Goal: Task Accomplishment & Management: Use online tool/utility

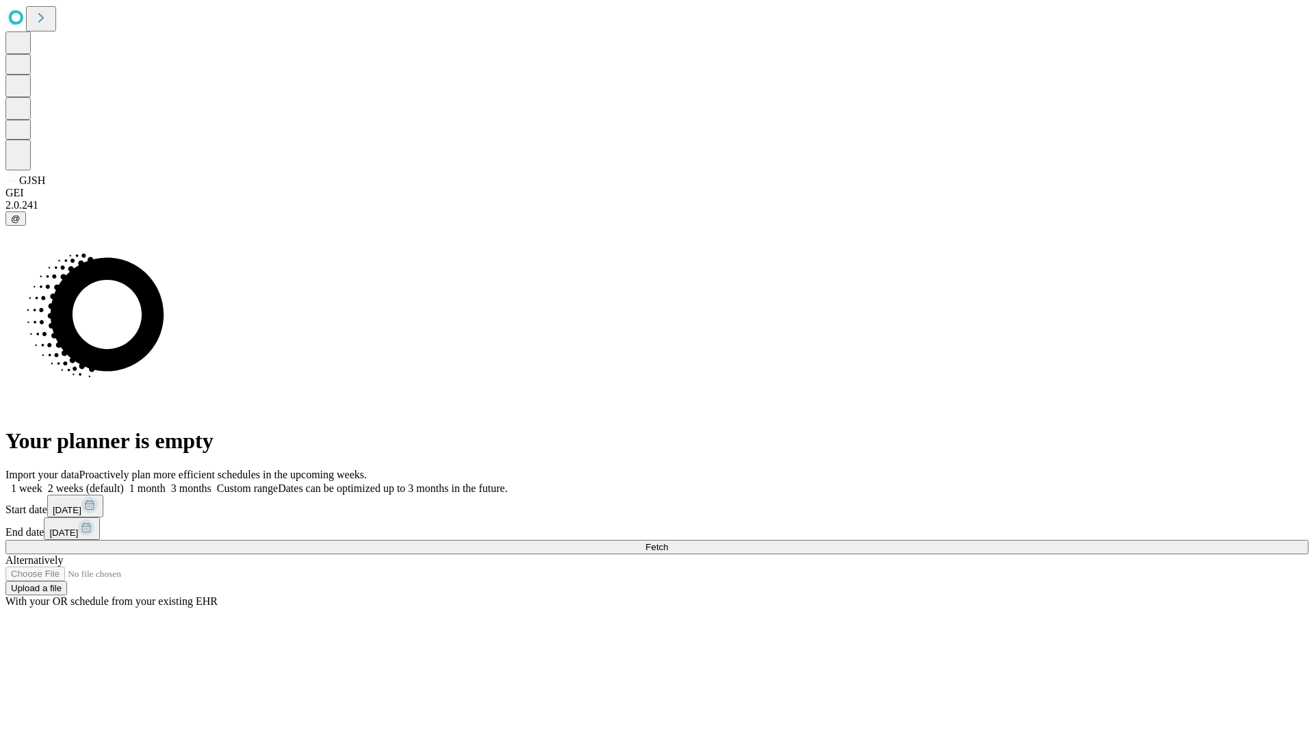
click at [42, 482] on label "1 week" at bounding box center [23, 488] width 37 height 12
click at [668, 542] on span "Fetch" at bounding box center [656, 547] width 23 height 10
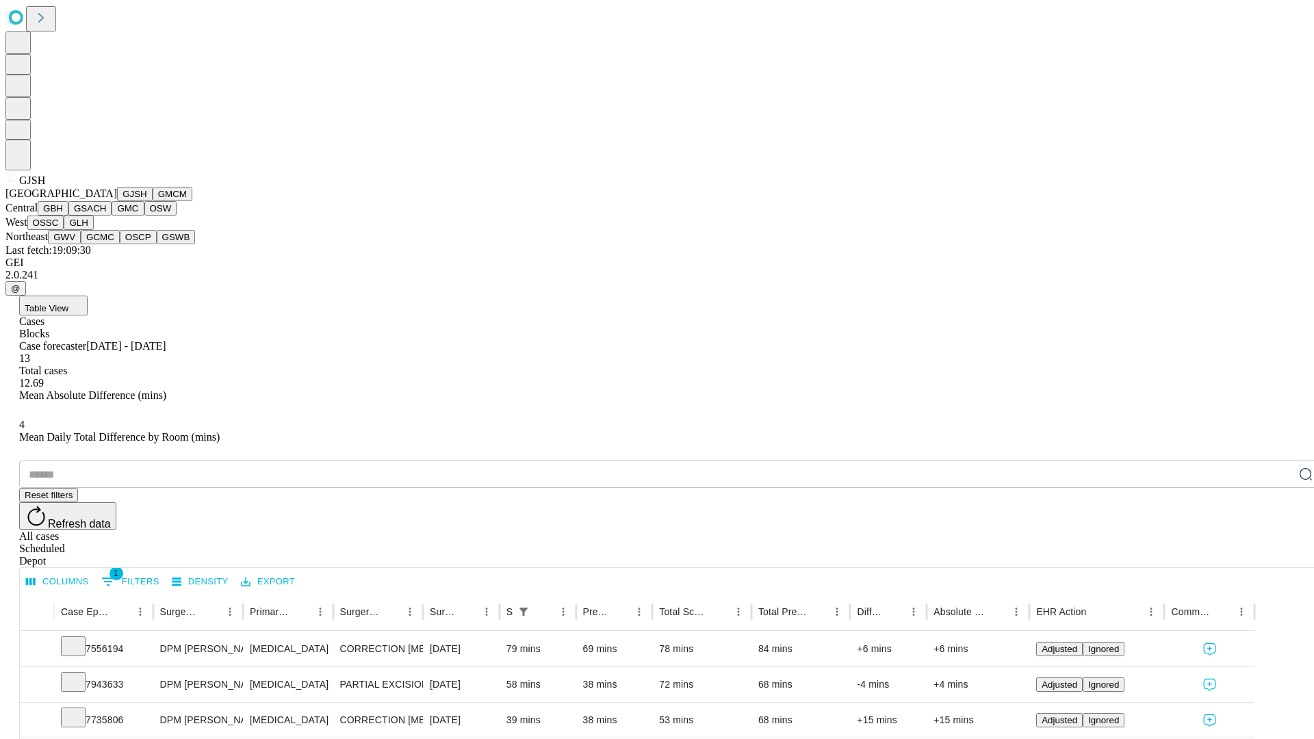
click at [153, 201] on button "GMCM" at bounding box center [173, 194] width 40 height 14
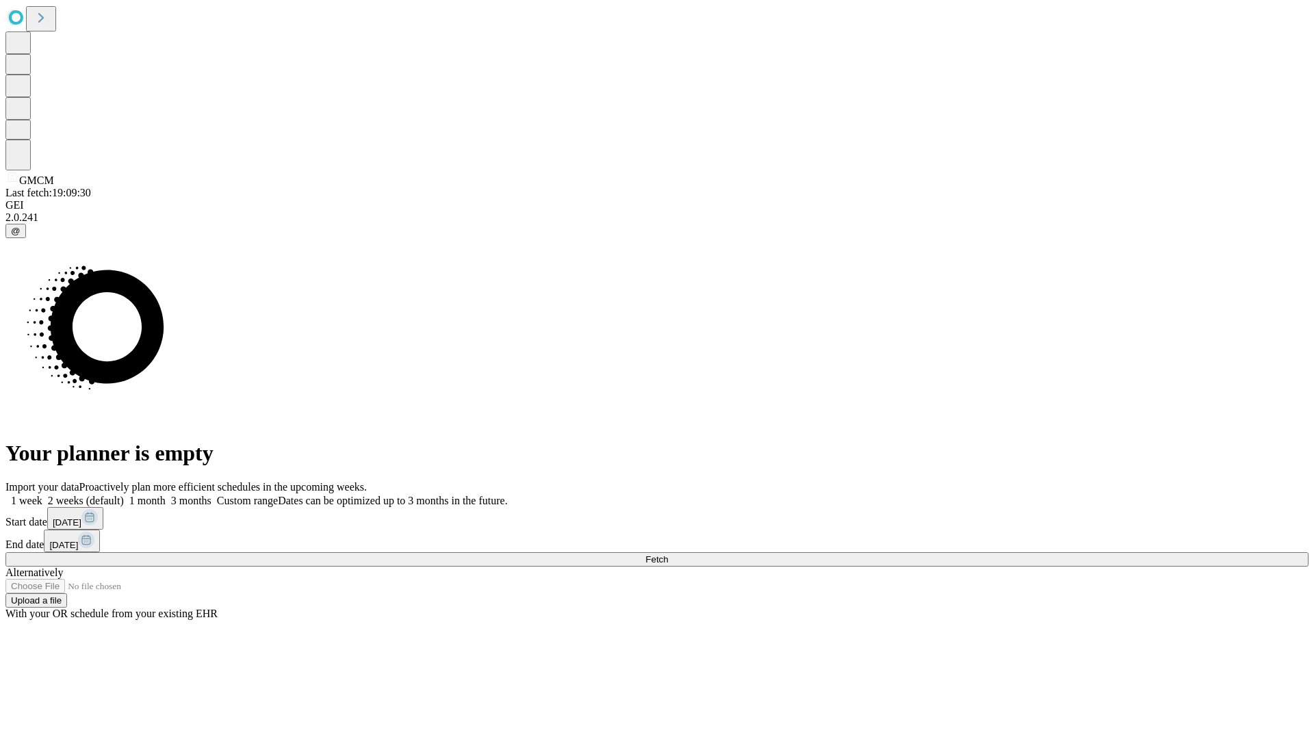
click at [42, 495] on label "1 week" at bounding box center [23, 501] width 37 height 12
click at [668, 554] on span "Fetch" at bounding box center [656, 559] width 23 height 10
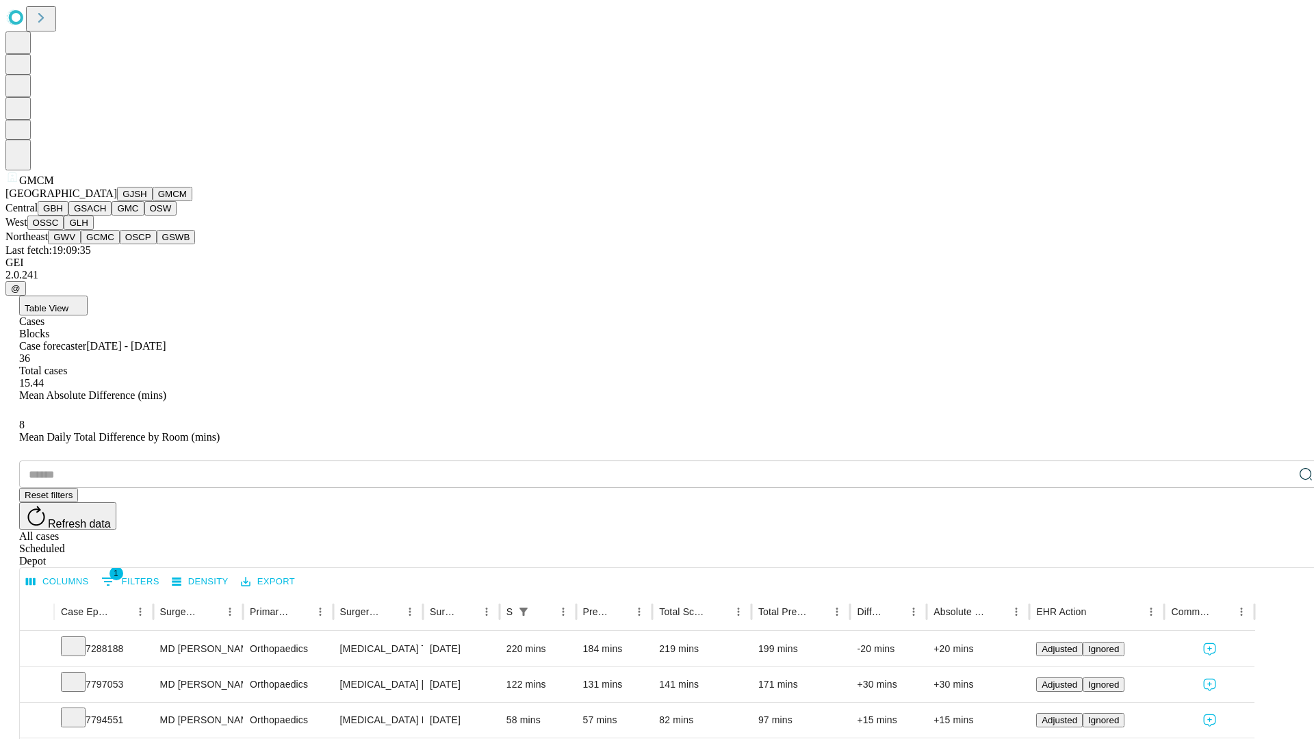
click at [68, 216] on button "GBH" at bounding box center [53, 208] width 31 height 14
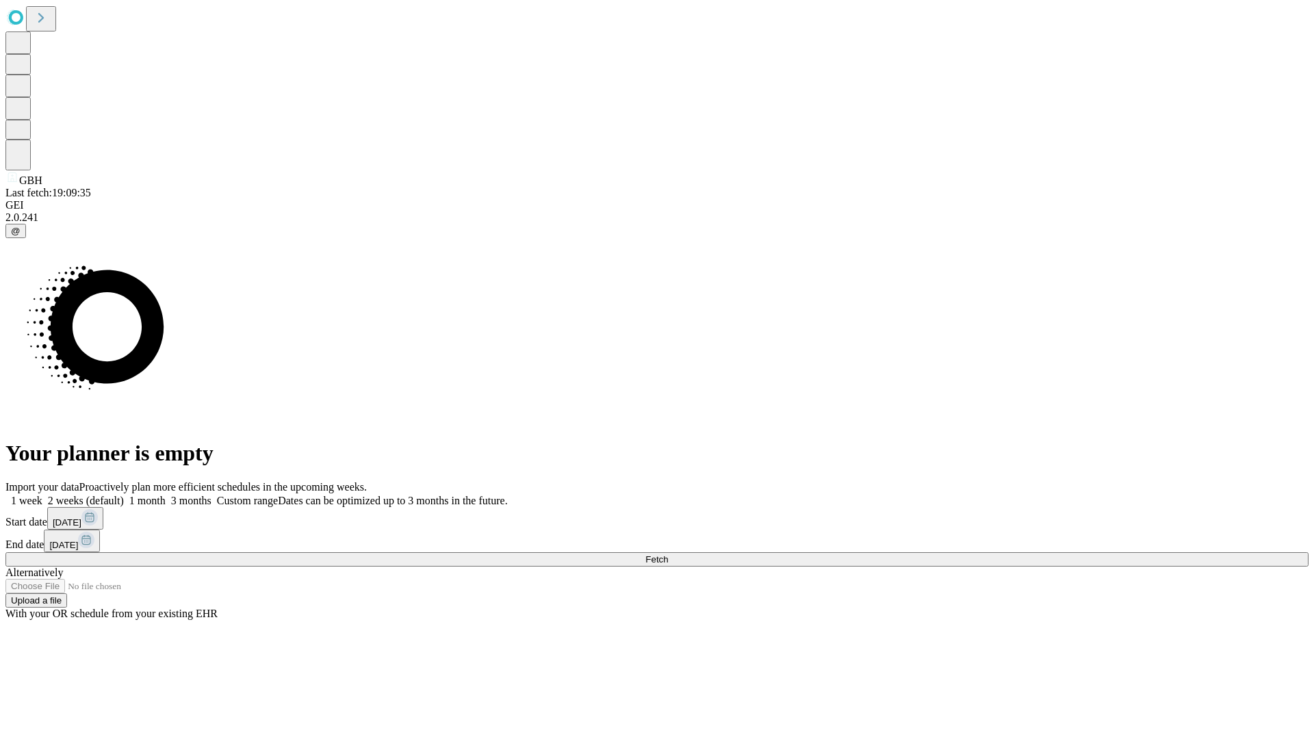
click at [42, 495] on label "1 week" at bounding box center [23, 501] width 37 height 12
click at [668, 554] on span "Fetch" at bounding box center [656, 559] width 23 height 10
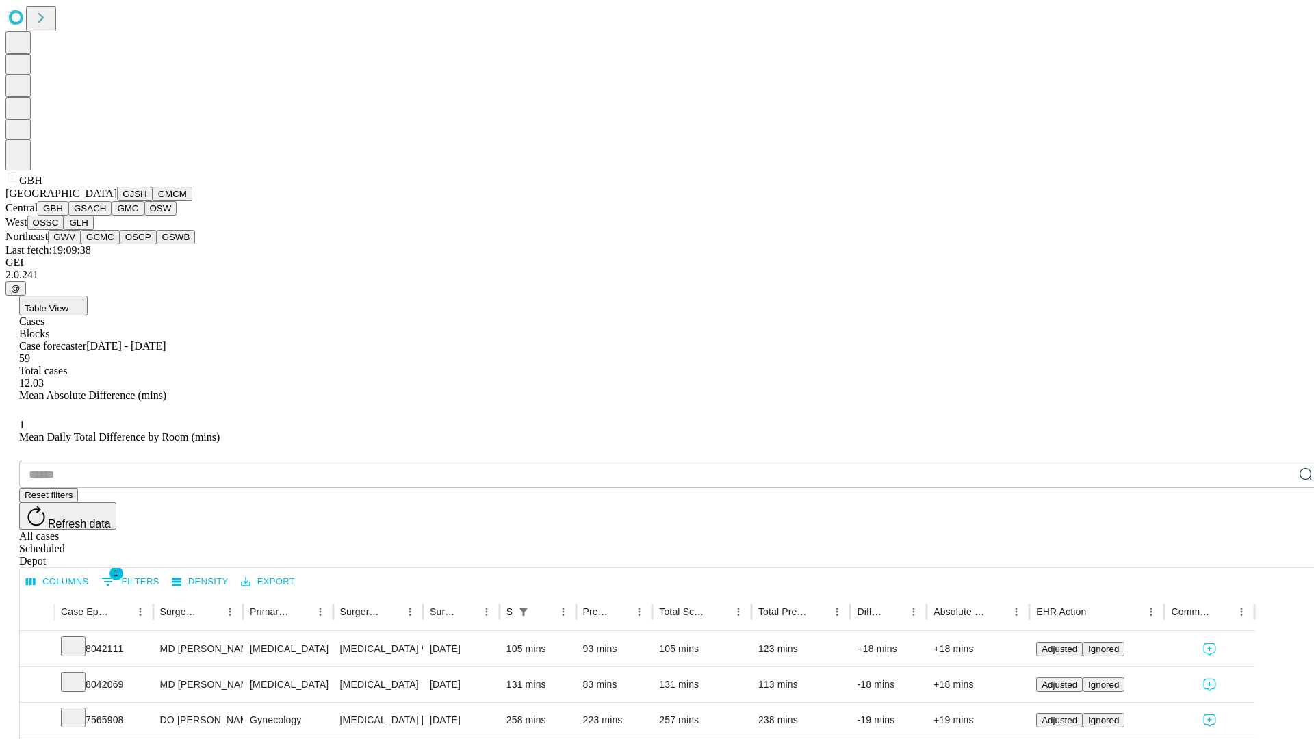
click at [106, 216] on button "GSACH" at bounding box center [89, 208] width 43 height 14
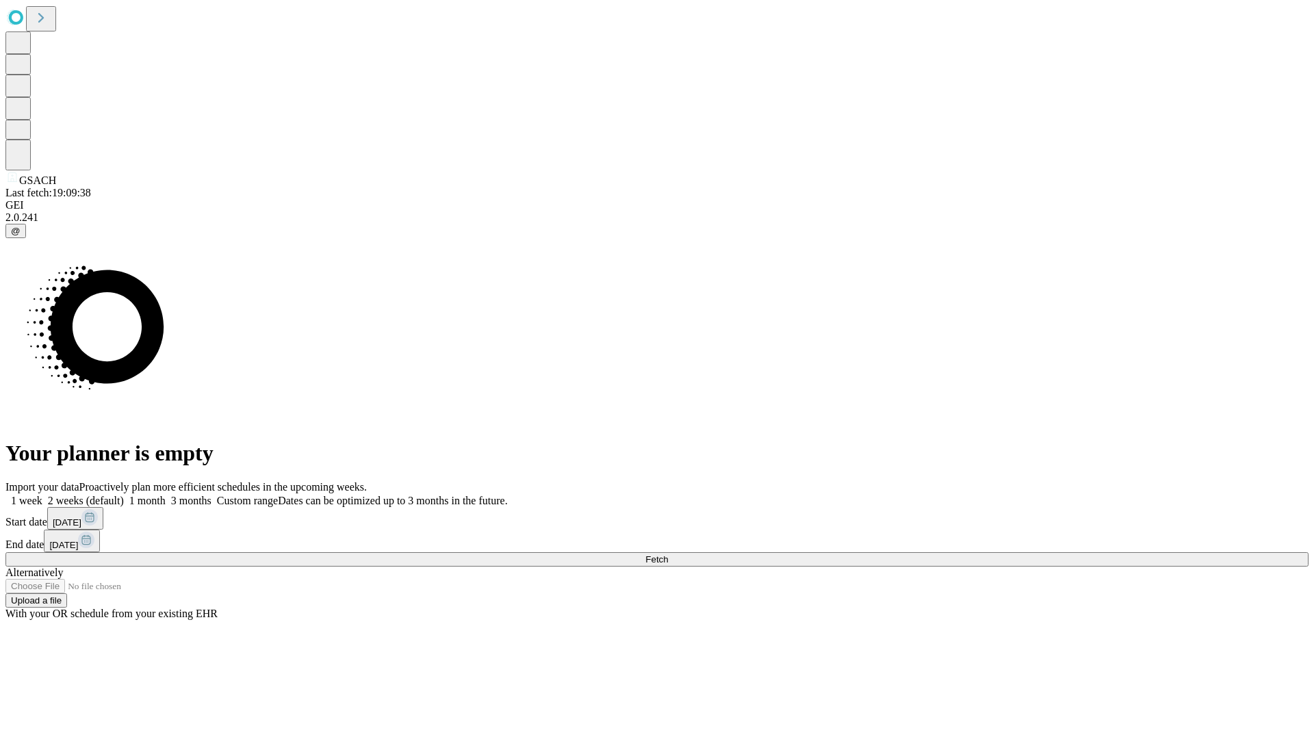
click at [42, 495] on label "1 week" at bounding box center [23, 501] width 37 height 12
click at [668, 554] on span "Fetch" at bounding box center [656, 559] width 23 height 10
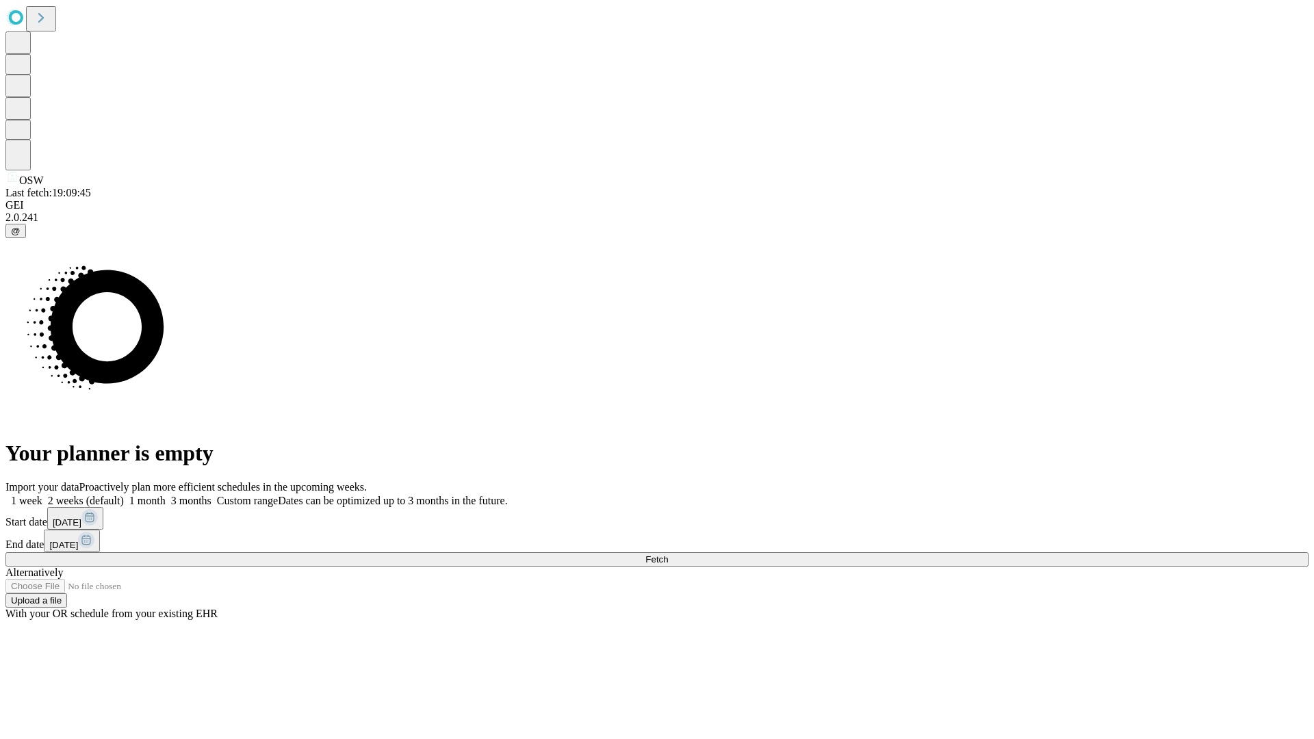
click at [42, 495] on label "1 week" at bounding box center [23, 501] width 37 height 12
click at [668, 554] on span "Fetch" at bounding box center [656, 559] width 23 height 10
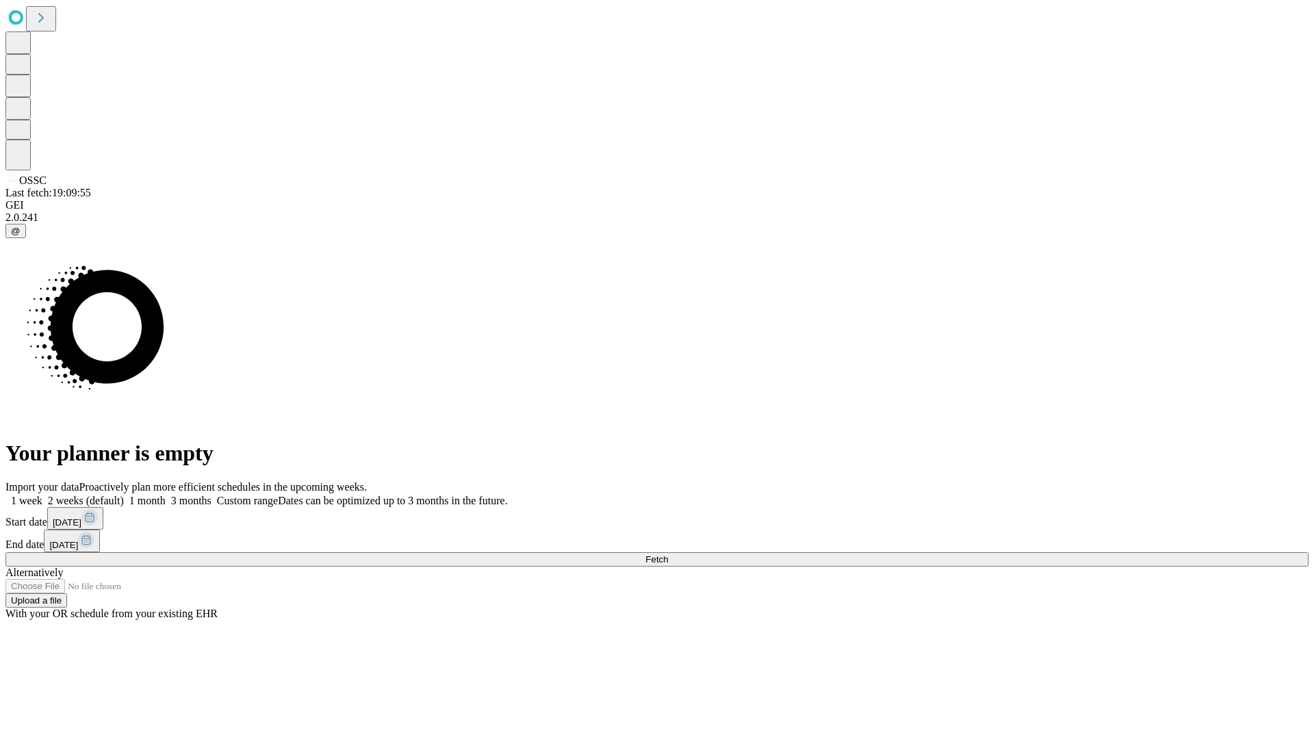
click at [668, 554] on span "Fetch" at bounding box center [656, 559] width 23 height 10
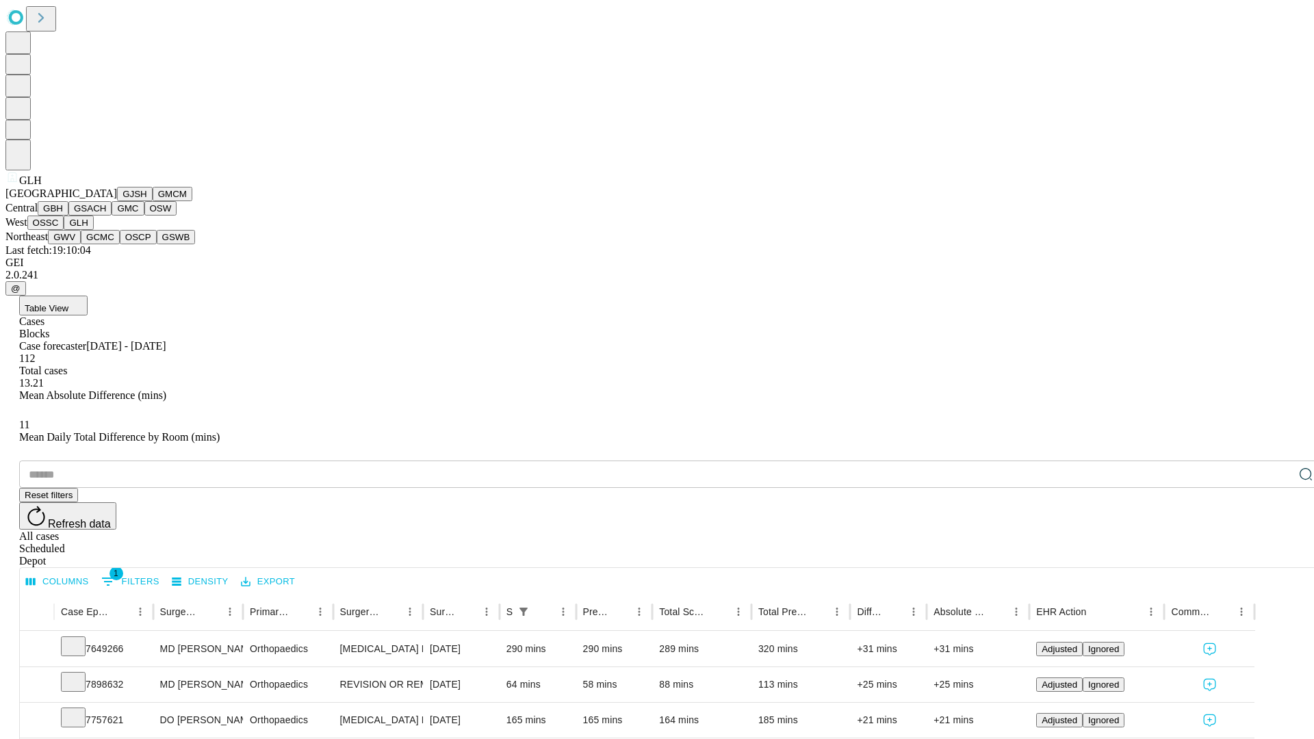
click at [81, 244] on button "GWV" at bounding box center [64, 237] width 33 height 14
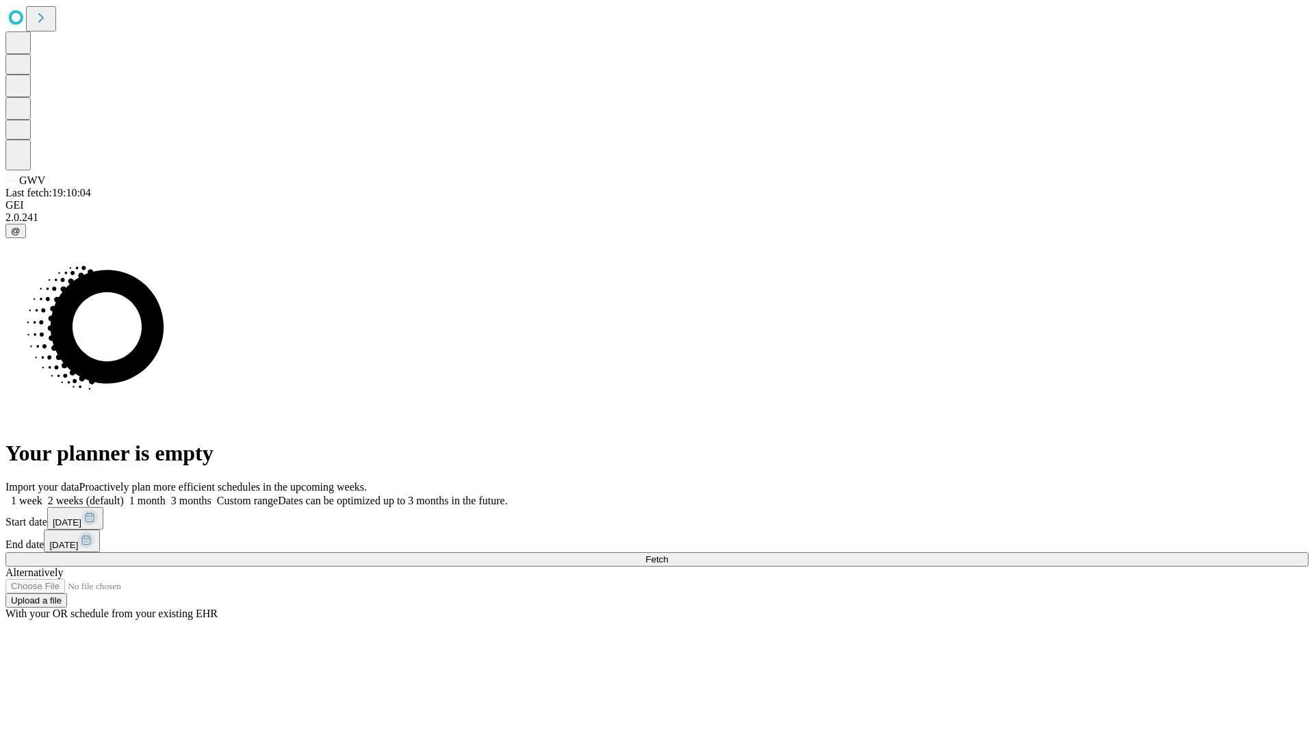
click at [42, 495] on label "1 week" at bounding box center [23, 501] width 37 height 12
click at [668, 554] on span "Fetch" at bounding box center [656, 559] width 23 height 10
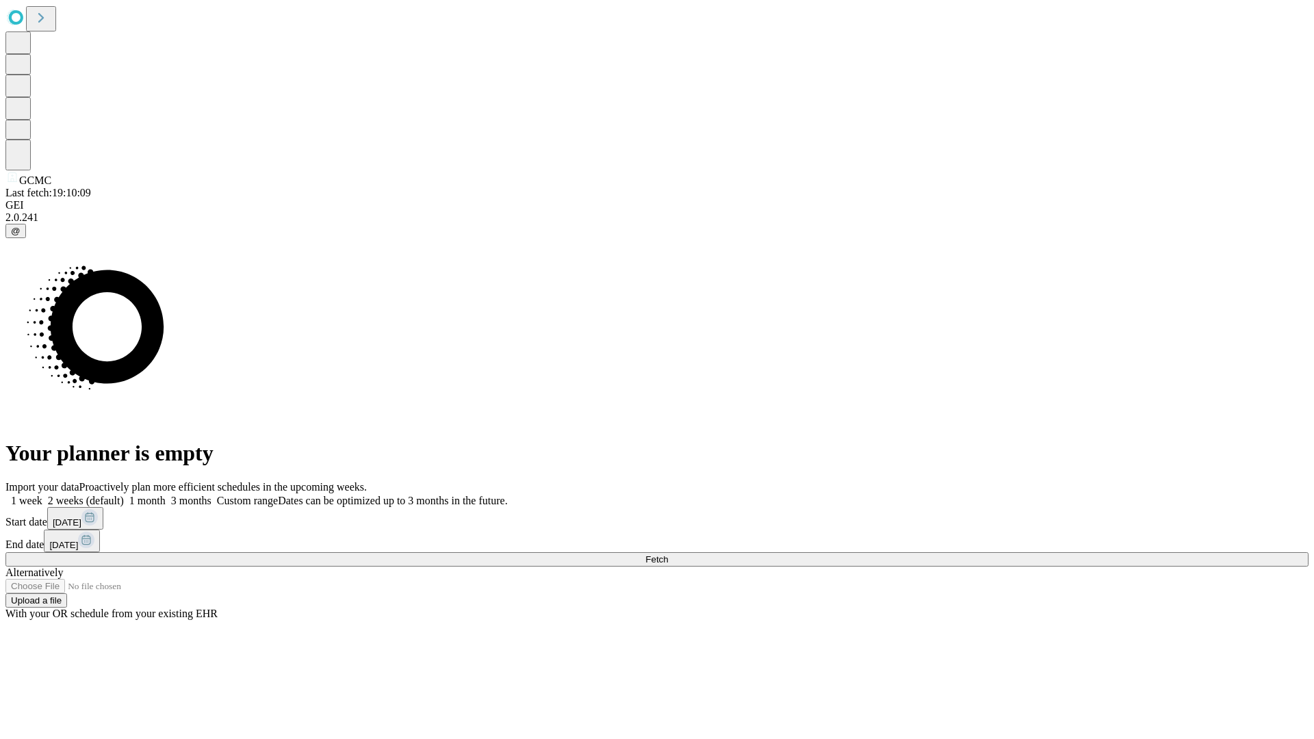
click at [42, 495] on label "1 week" at bounding box center [23, 501] width 37 height 12
click at [668, 554] on span "Fetch" at bounding box center [656, 559] width 23 height 10
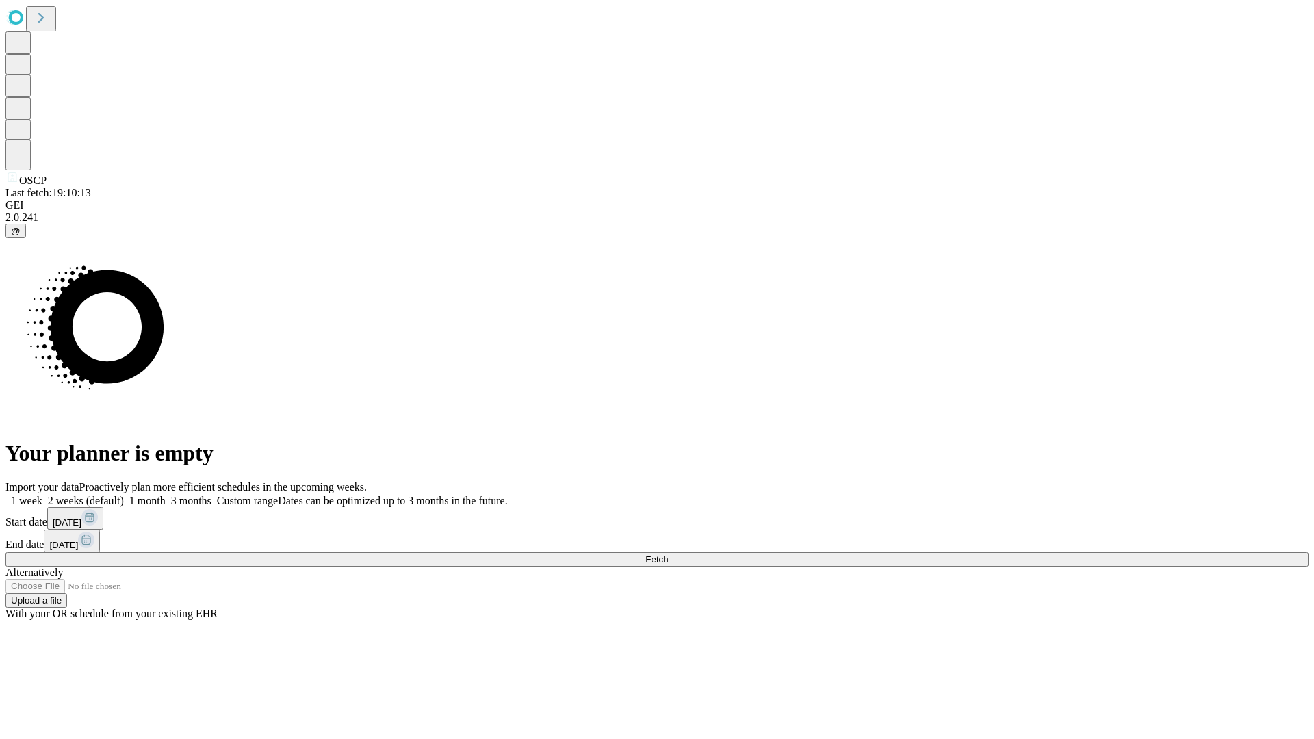
click at [42, 495] on label "1 week" at bounding box center [23, 501] width 37 height 12
click at [668, 554] on span "Fetch" at bounding box center [656, 559] width 23 height 10
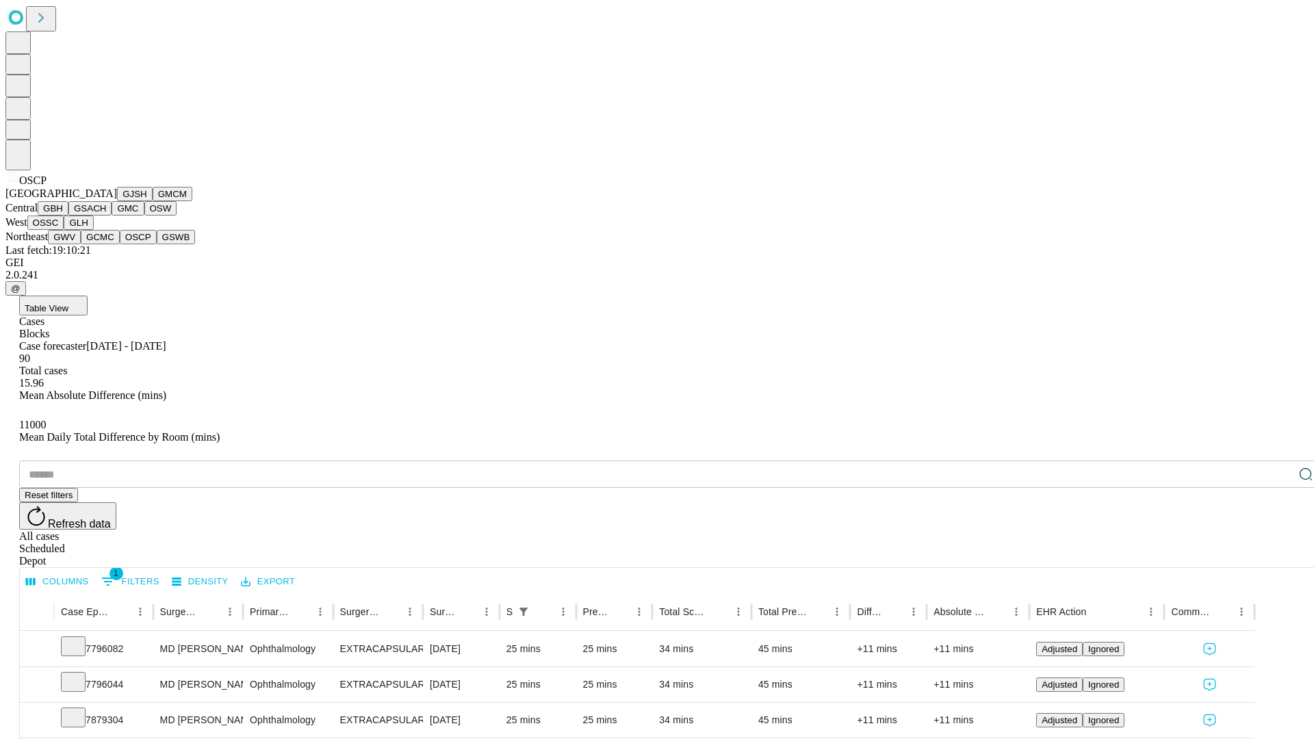
click at [157, 244] on button "GSWB" at bounding box center [176, 237] width 39 height 14
